Goal: Obtain resource: Download file/media

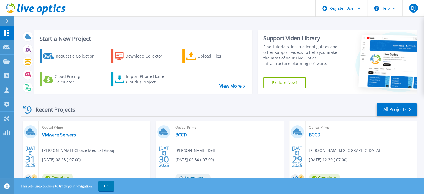
click at [310, 170] on div "Optical Prime BCCD Ronald Johnson , BARSTOW COLLEGE 07/29/2025, 12:29 (-07:00) …" at bounding box center [362, 157] width 112 height 72
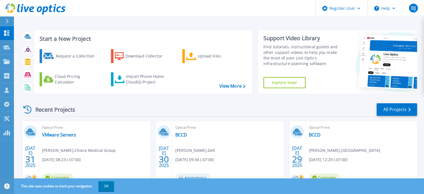
click at [50, 176] on icon at bounding box center [47, 177] width 4 height 4
click at [303, 168] on div "JUL 29 2025" at bounding box center [298, 157] width 16 height 72
click at [323, 166] on div "Optical Prime BCCD Ronald Johnson , BARSTOW COLLEGE 07/29/2025, 12:29 (-07:00) …" at bounding box center [362, 157] width 112 height 72
click at [309, 167] on div "Optical Prime BCCD Ronald Johnson , BARSTOW COLLEGE 07/29/2025, 12:29 (-07:00) …" at bounding box center [362, 157] width 112 height 72
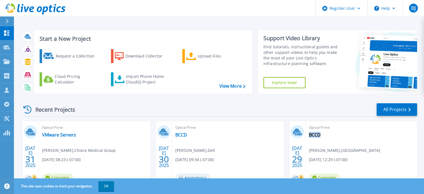
click at [309, 167] on div "Optical Prime BCCD Ronald Johnson , BARSTOW COLLEGE 07/29/2025, 12:29 (-07:00) …" at bounding box center [362, 157] width 112 height 72
click at [384, 109] on link "All Projects" at bounding box center [397, 109] width 40 height 13
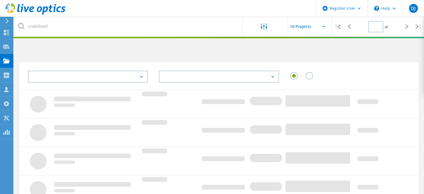
type input "1"
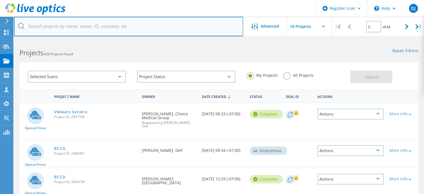
click at [47, 25] on input "text" at bounding box center [128, 27] width 229 height 20
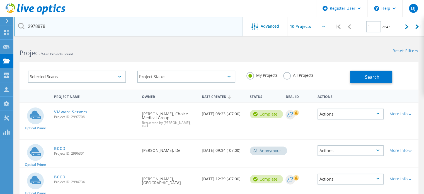
type input "2978878"
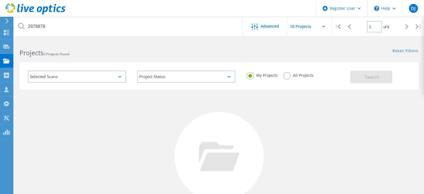
click at [293, 75] on label "All Projects" at bounding box center [298, 74] width 30 height 5
click at [0, 0] on input "All Projects" at bounding box center [0, 0] width 0 height 0
click at [371, 78] on span "Search" at bounding box center [372, 77] width 15 height 6
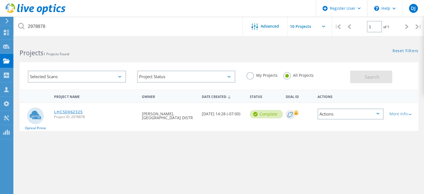
click at [66, 112] on link "LHCSD062325" at bounding box center [68, 112] width 28 height 4
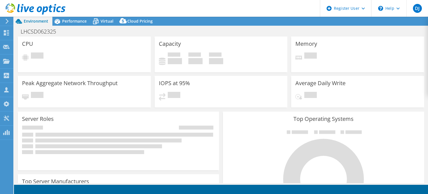
select select "USD"
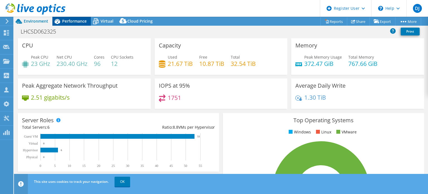
click at [72, 23] on span "Performance" at bounding box center [74, 20] width 25 height 5
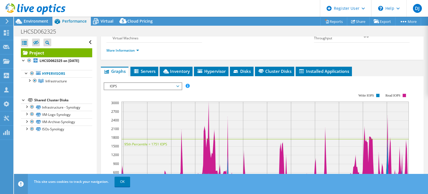
scroll to position [81, 0]
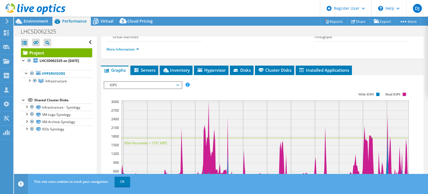
click at [166, 88] on span "IOPS" at bounding box center [143, 85] width 72 height 7
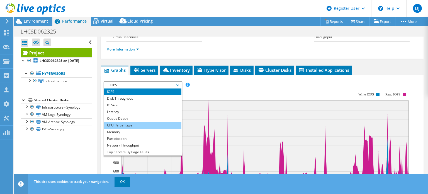
click at [120, 129] on li "CPU Percentage" at bounding box center [142, 125] width 77 height 7
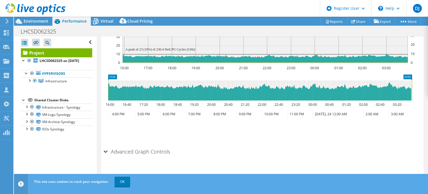
scroll to position [206, 0]
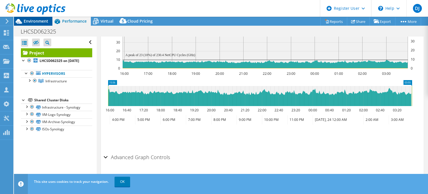
click at [38, 25] on div "Environment" at bounding box center [33, 21] width 38 height 9
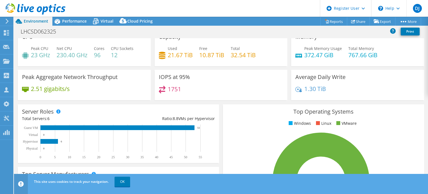
scroll to position [0, 0]
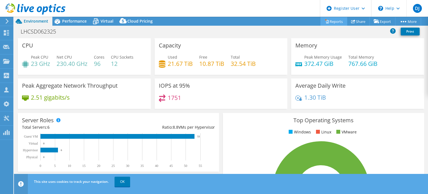
click at [333, 21] on link "Reports" at bounding box center [334, 21] width 27 height 9
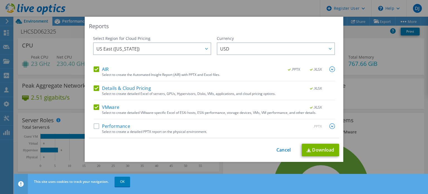
click at [94, 88] on label "Details & Cloud Pricing" at bounding box center [122, 88] width 57 height 6
click at [0, 0] on input "Details & Cloud Pricing" at bounding box center [0, 0] width 0 height 0
click at [292, 69] on span ".PPTX" at bounding box center [294, 69] width 21 height 4
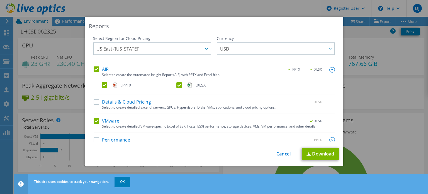
click at [292, 69] on span ".PPTX" at bounding box center [294, 69] width 21 height 4
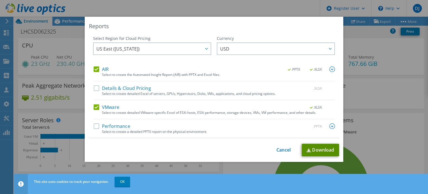
click at [318, 150] on link "Download" at bounding box center [320, 150] width 37 height 13
